Goal: Register for event/course

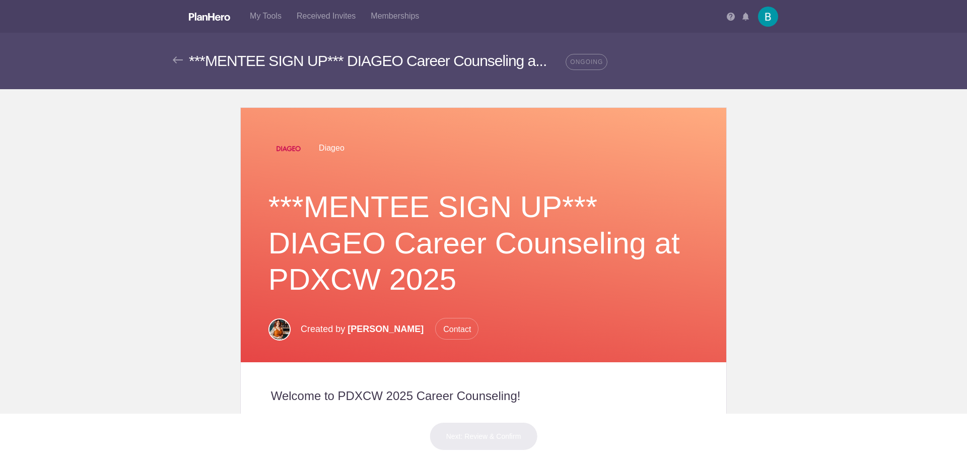
scroll to position [252, 0]
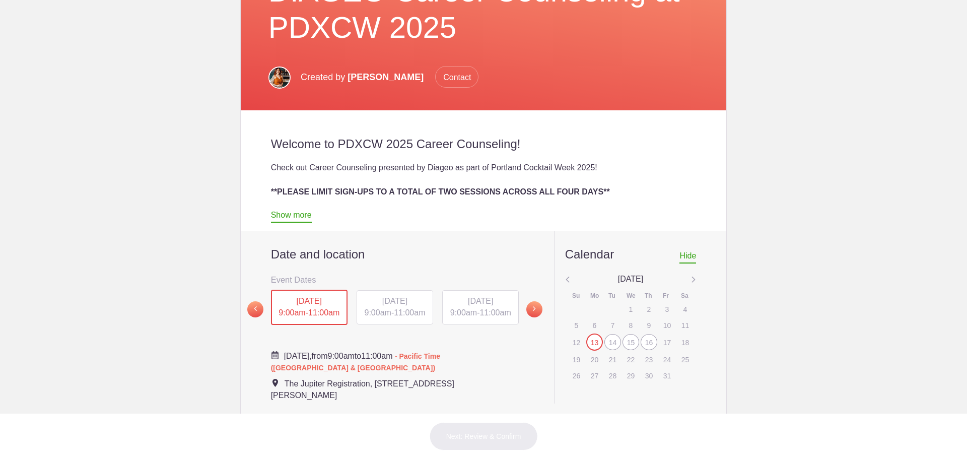
click at [382, 297] on span "[DATE]" at bounding box center [394, 301] width 25 height 9
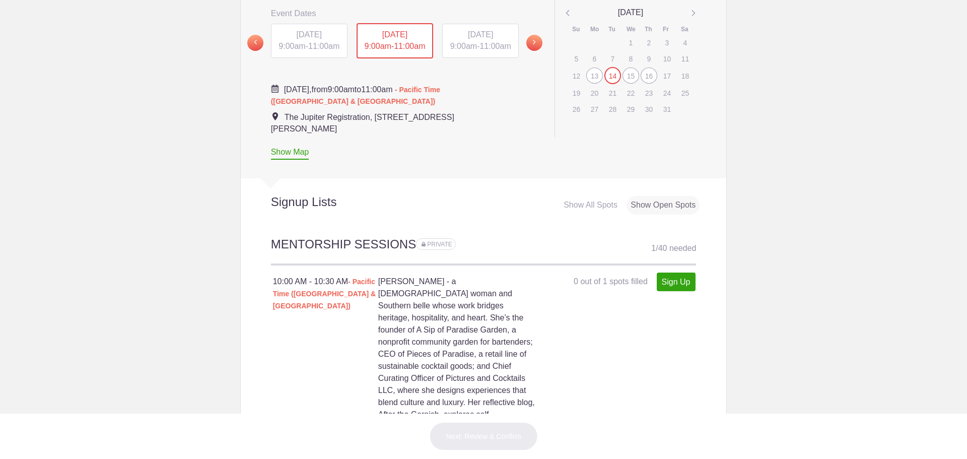
scroll to position [380, 0]
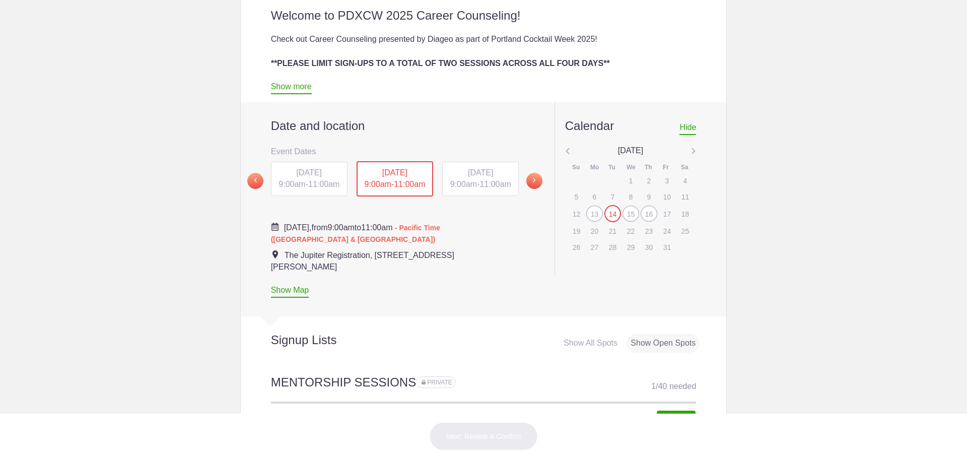
click at [479, 172] on span "[DATE]" at bounding box center [480, 172] width 25 height 9
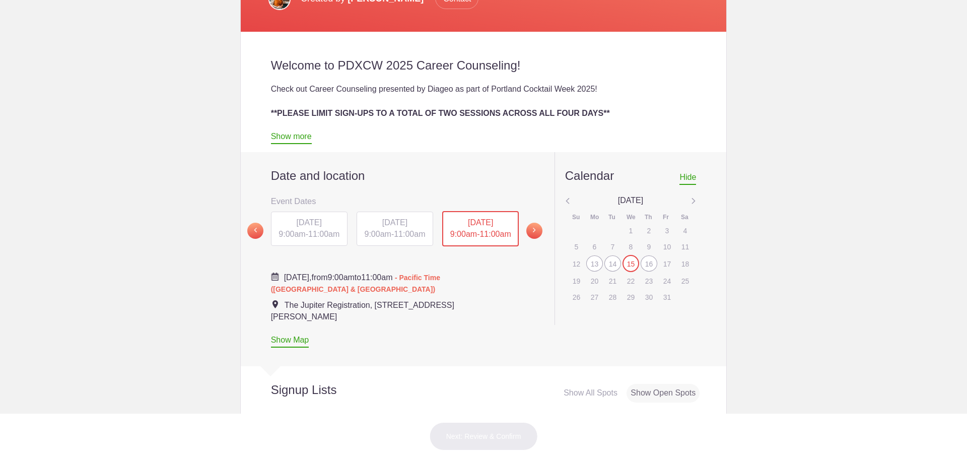
scroll to position [330, 0]
click at [589, 269] on div "13" at bounding box center [594, 264] width 17 height 16
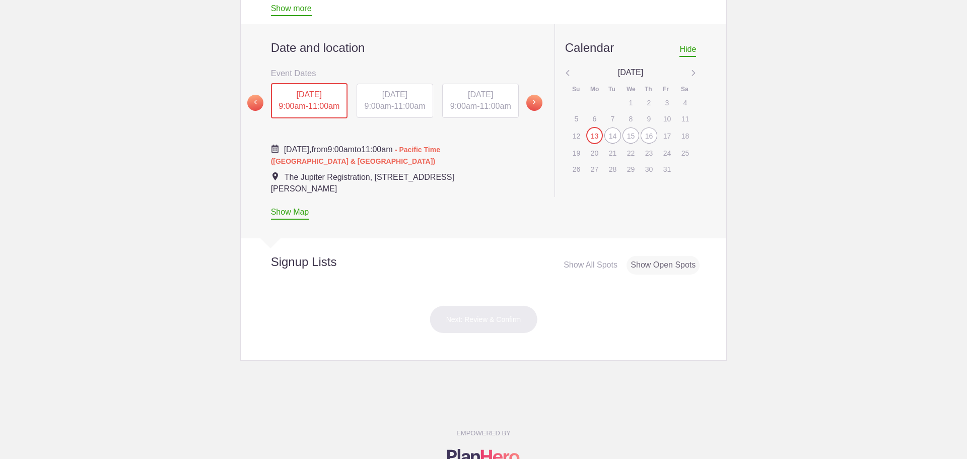
scroll to position [428, 0]
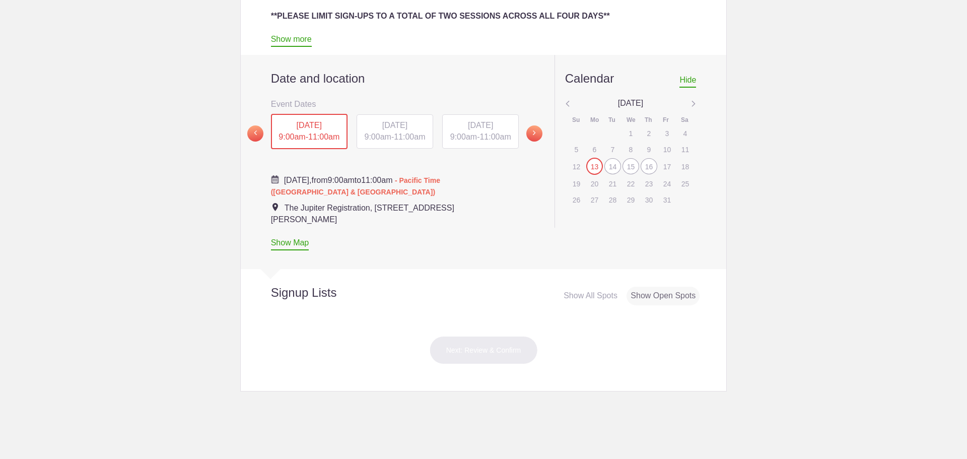
click at [405, 127] on span "[DATE]" at bounding box center [394, 125] width 25 height 9
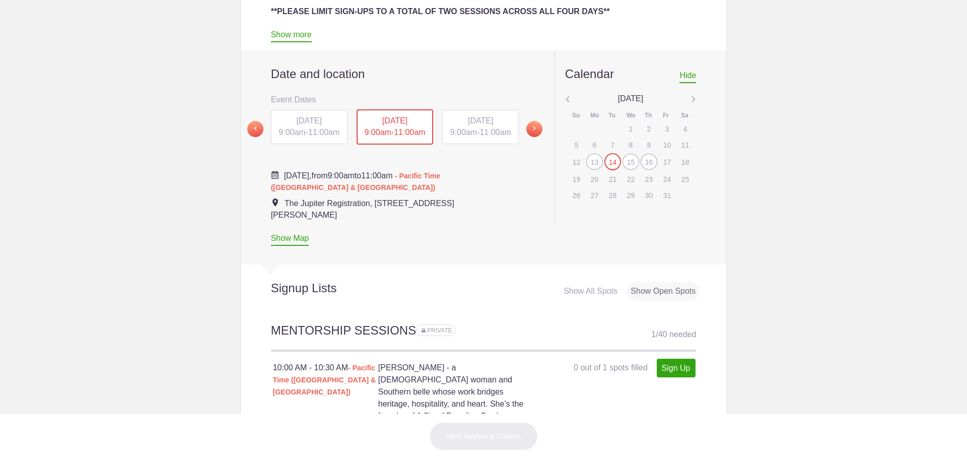
scroll to position [327, 0]
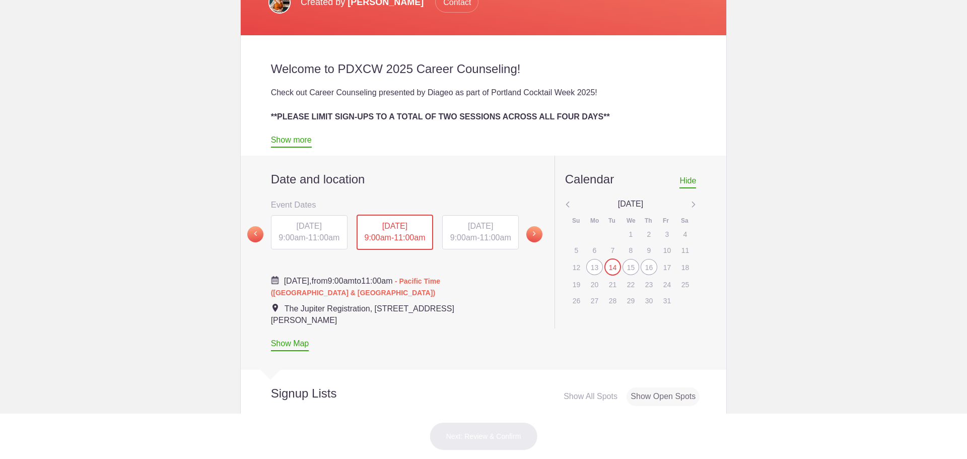
click at [649, 265] on div "16" at bounding box center [649, 267] width 17 height 16
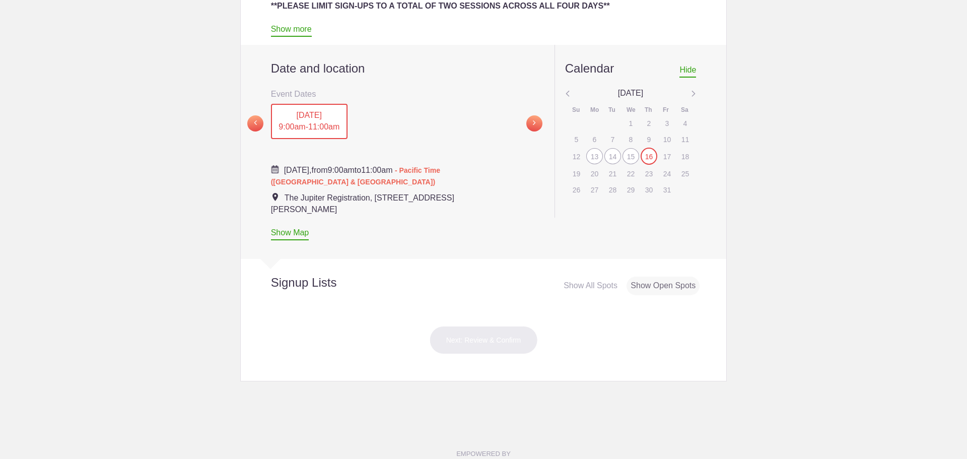
scroll to position [428, 0]
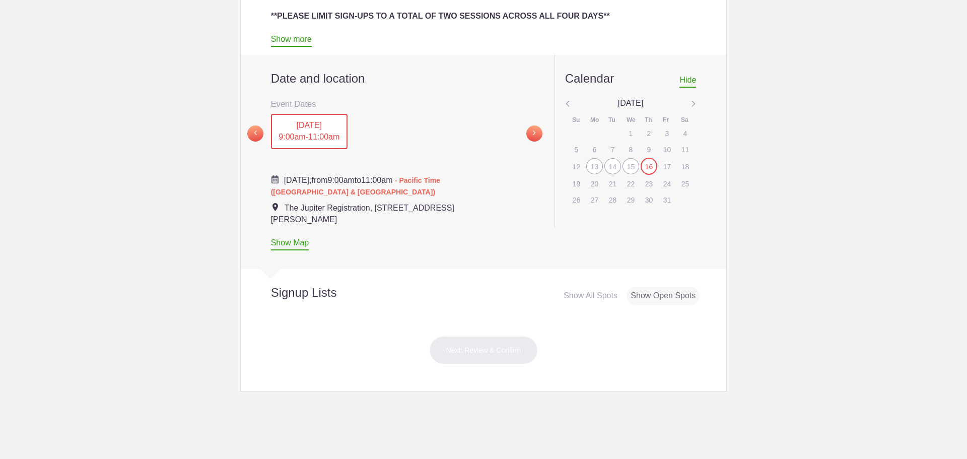
click at [608, 165] on div "14" at bounding box center [612, 166] width 17 height 16
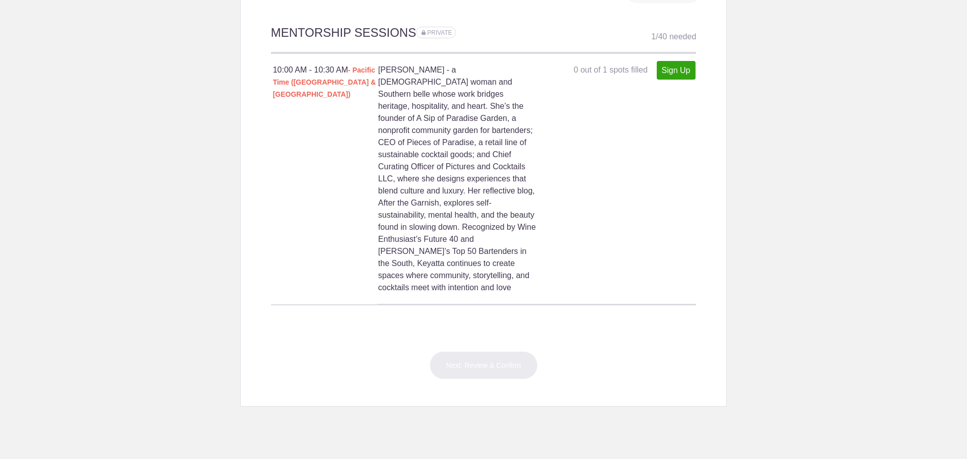
scroll to position [478, 0]
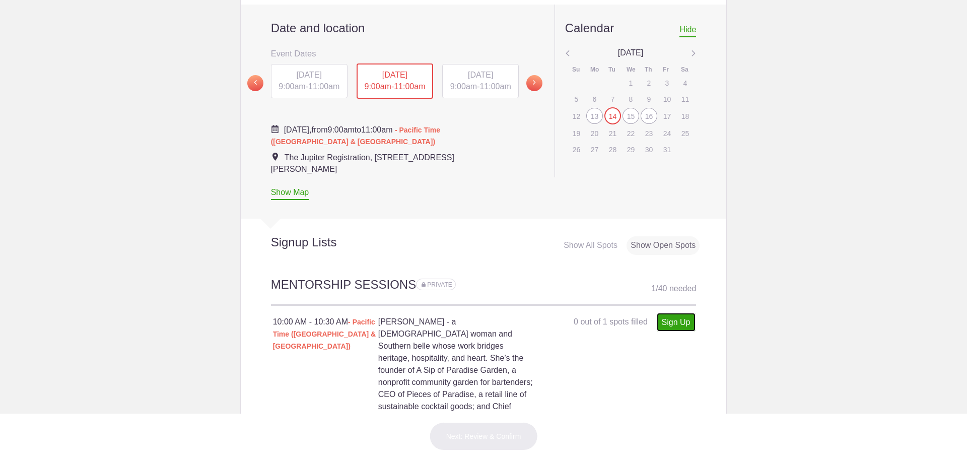
click at [670, 321] on link "Sign Up" at bounding box center [676, 322] width 39 height 19
type input "1"
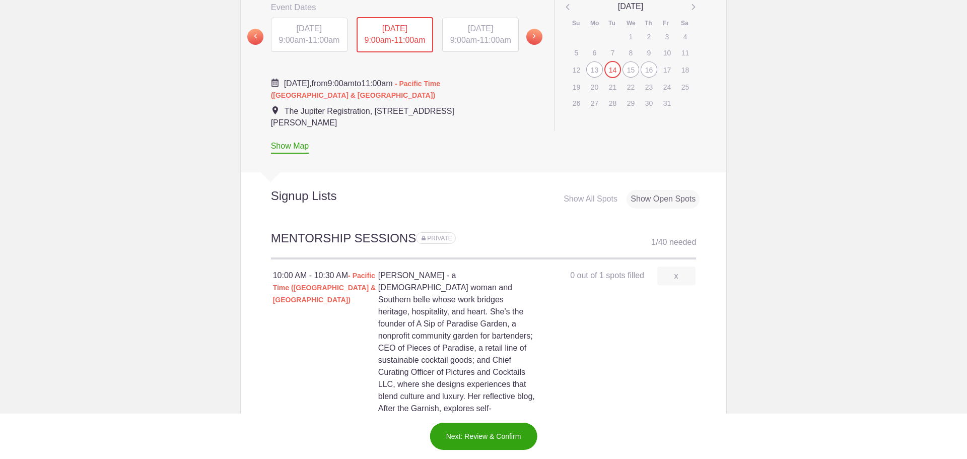
scroll to position [579, 0]
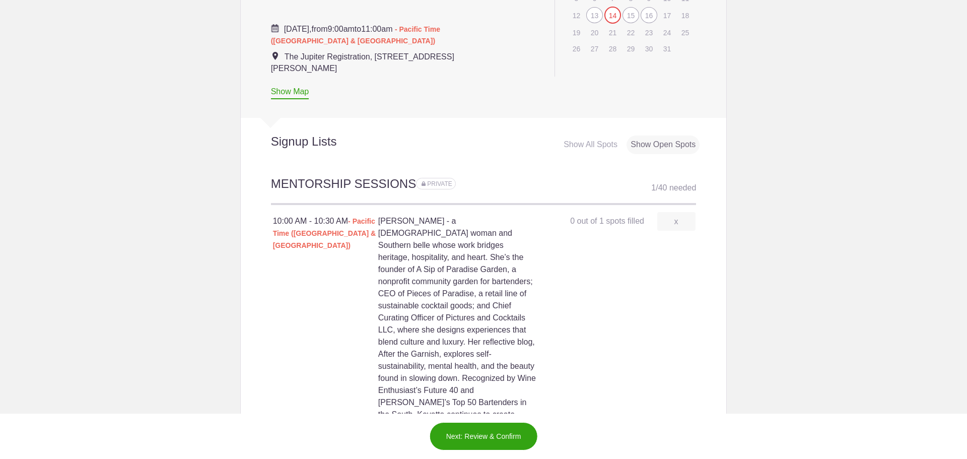
click at [506, 433] on button "Next: Review & Confirm" at bounding box center [484, 436] width 108 height 28
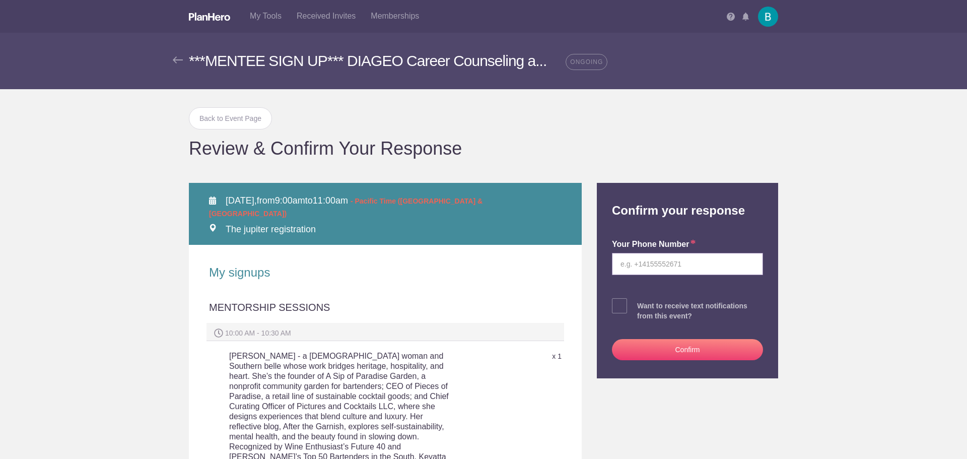
click at [629, 265] on input "tel" at bounding box center [687, 264] width 151 height 22
type input "3"
type input "3175318209"
click at [614, 309] on span at bounding box center [619, 305] width 15 height 15
click at [640, 307] on input "checkbox" at bounding box center [715, 303] width 151 height 7
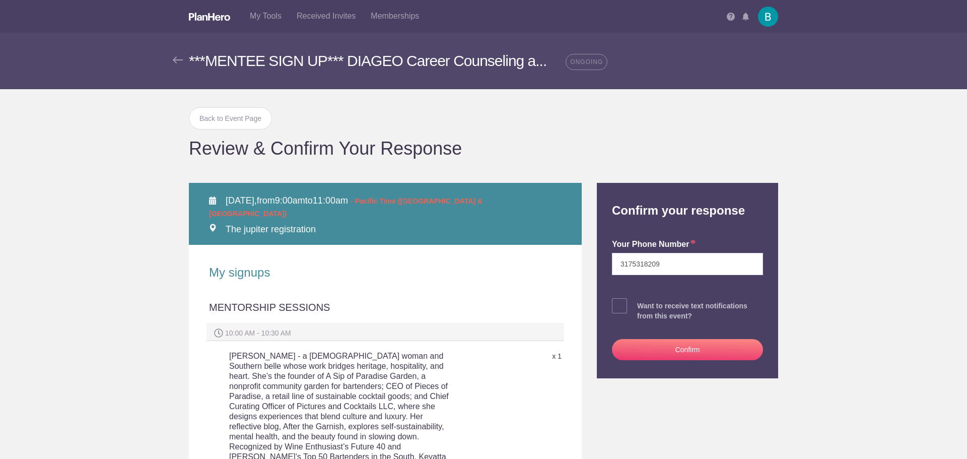
checkbox input "true"
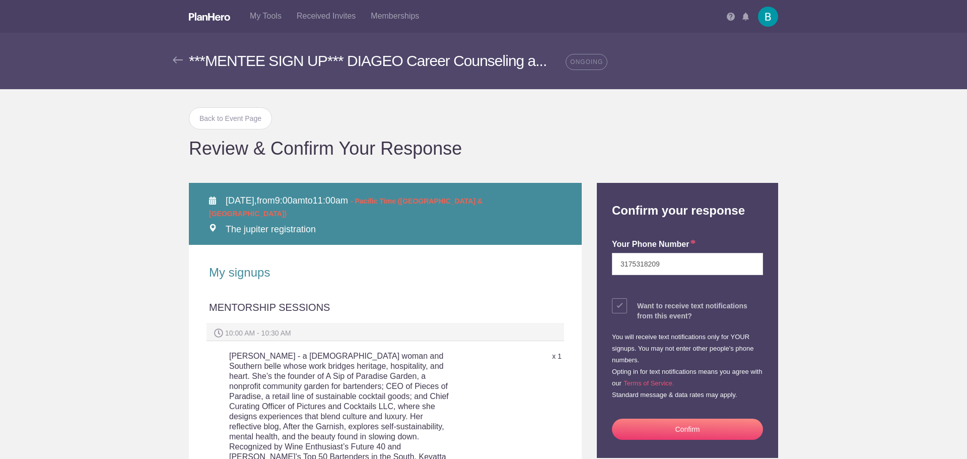
click at [673, 424] on button "Confirm" at bounding box center [687, 429] width 151 height 21
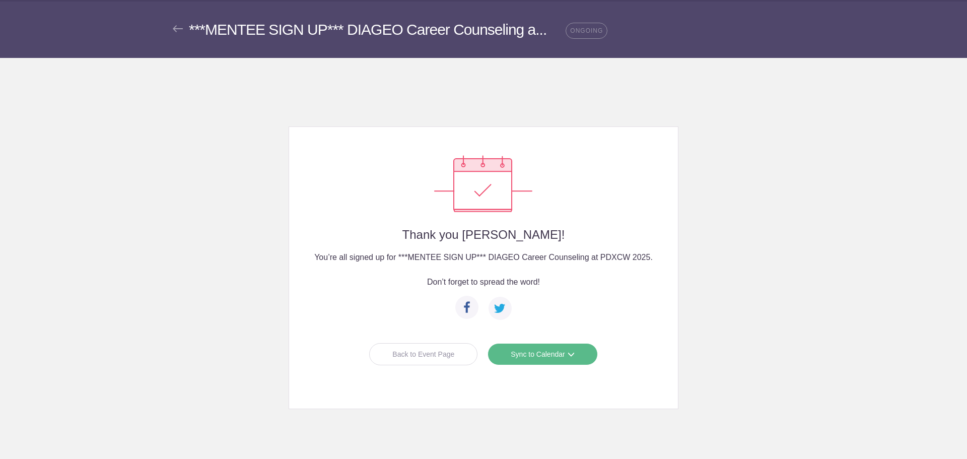
scroll to position [44, 0]
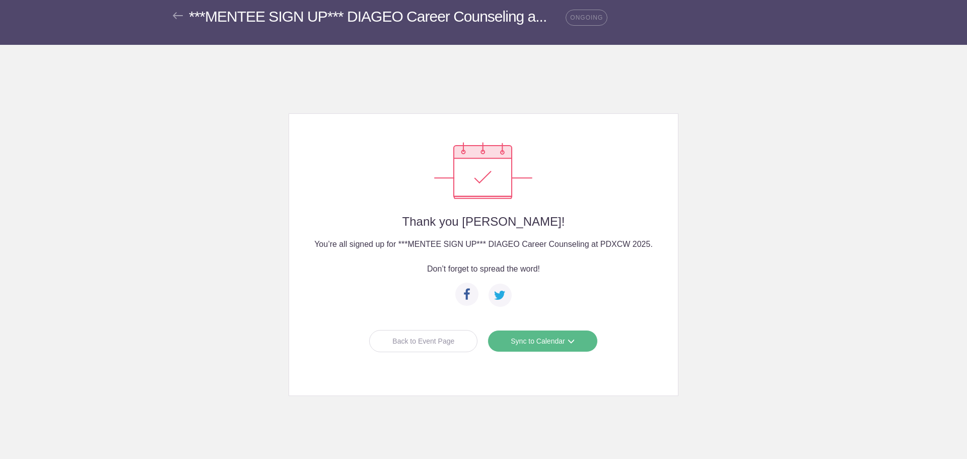
click at [571, 342] on span at bounding box center [571, 340] width 7 height 7
click at [542, 361] on link "Google Calendar" at bounding box center [539, 363] width 90 height 20
